Goal: Task Accomplishment & Management: Use online tool/utility

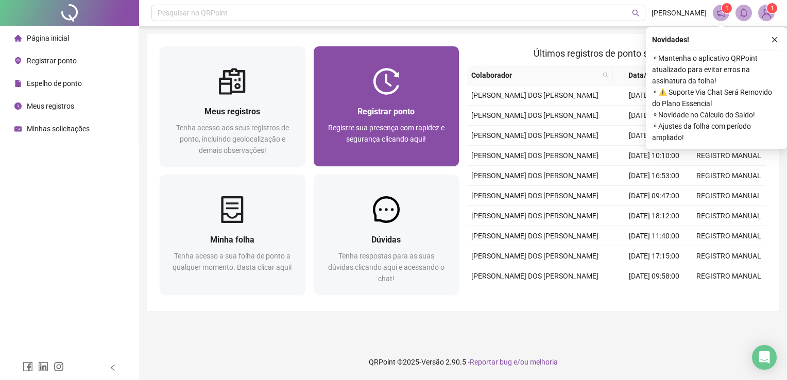
click at [396, 117] on div "Registrar ponto" at bounding box center [386, 111] width 121 height 13
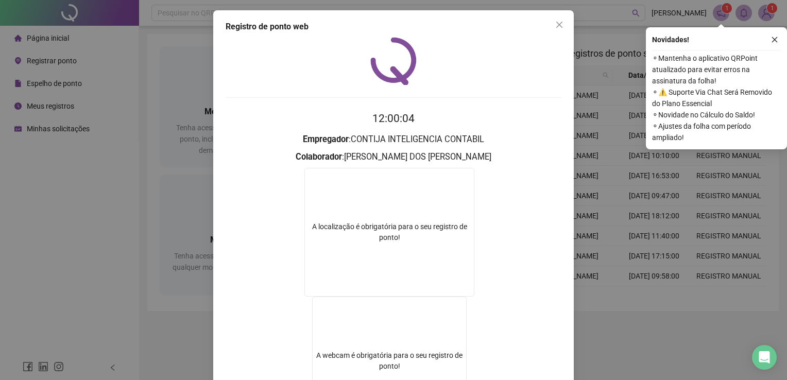
scroll to position [103, 0]
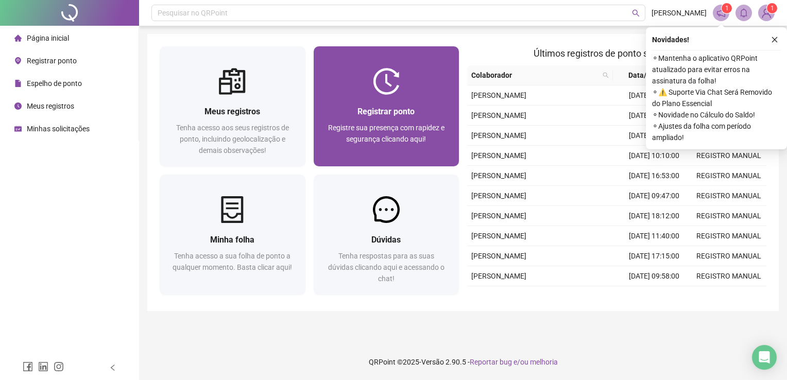
click at [392, 112] on span "Registrar ponto" at bounding box center [386, 112] width 57 height 10
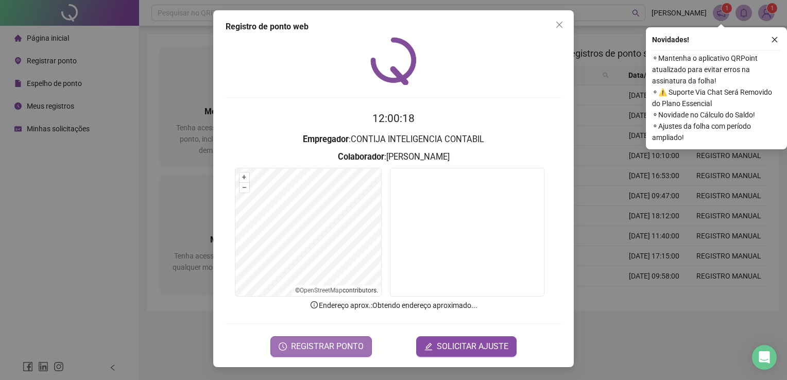
click at [330, 344] on span "REGISTRAR PONTO" at bounding box center [327, 347] width 73 height 12
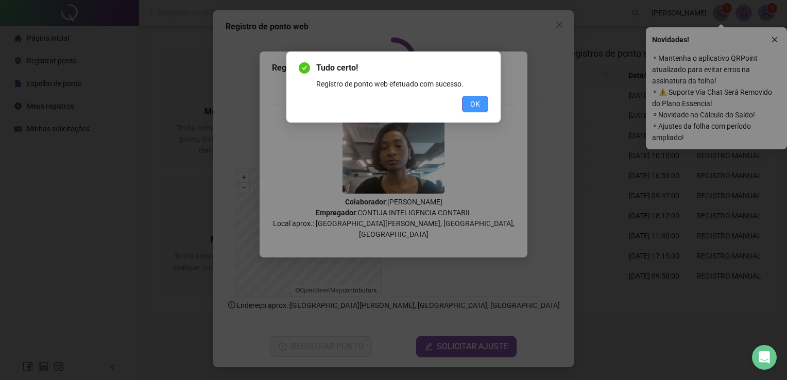
click at [474, 110] on button "OK" at bounding box center [475, 104] width 26 height 16
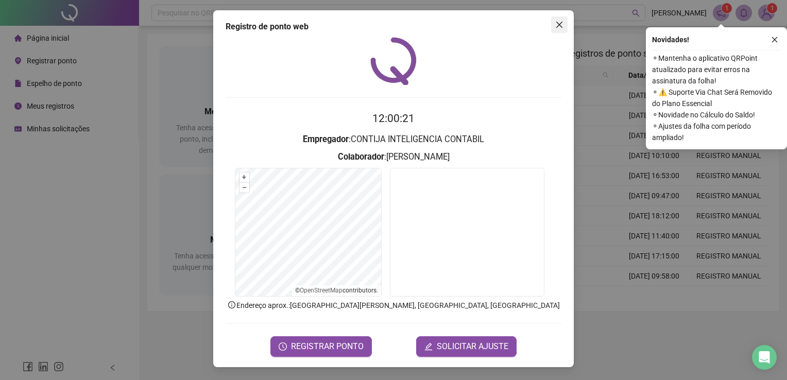
click at [565, 23] on span "Close" at bounding box center [559, 25] width 16 height 8
